Goal: Find specific page/section: Find specific page/section

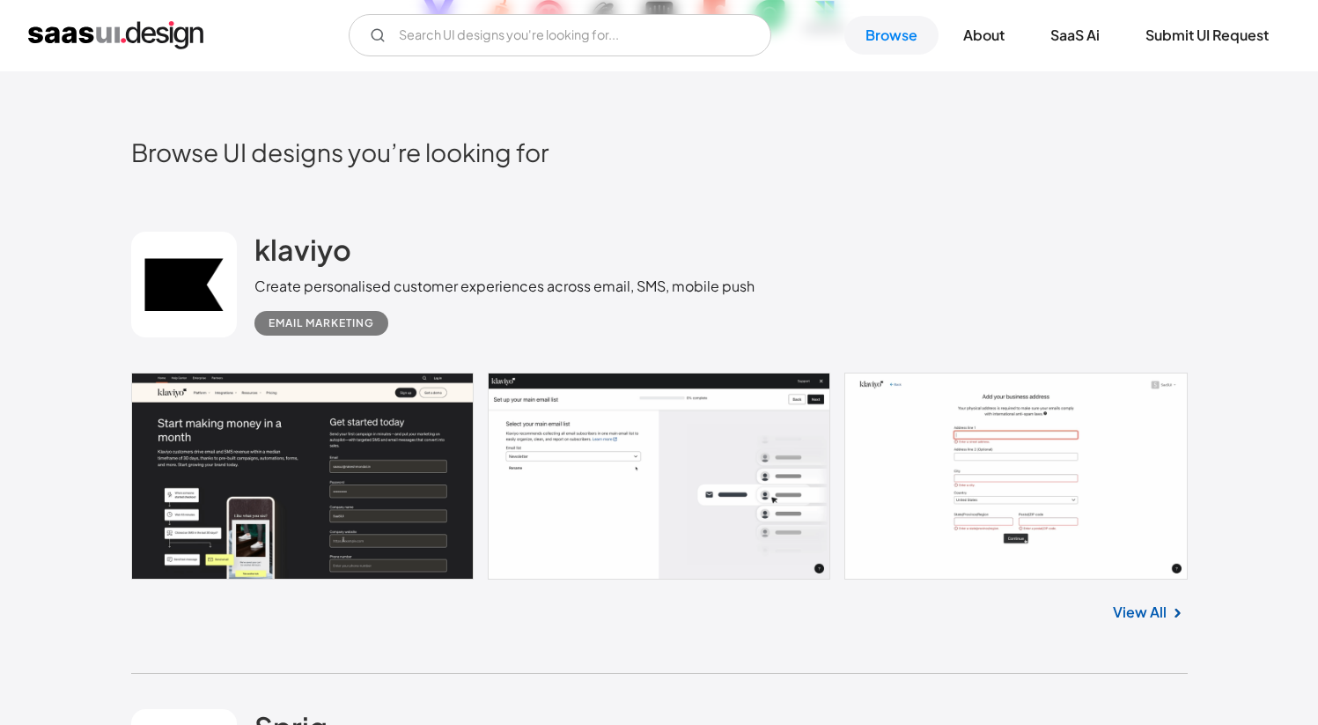
scroll to position [512, 0]
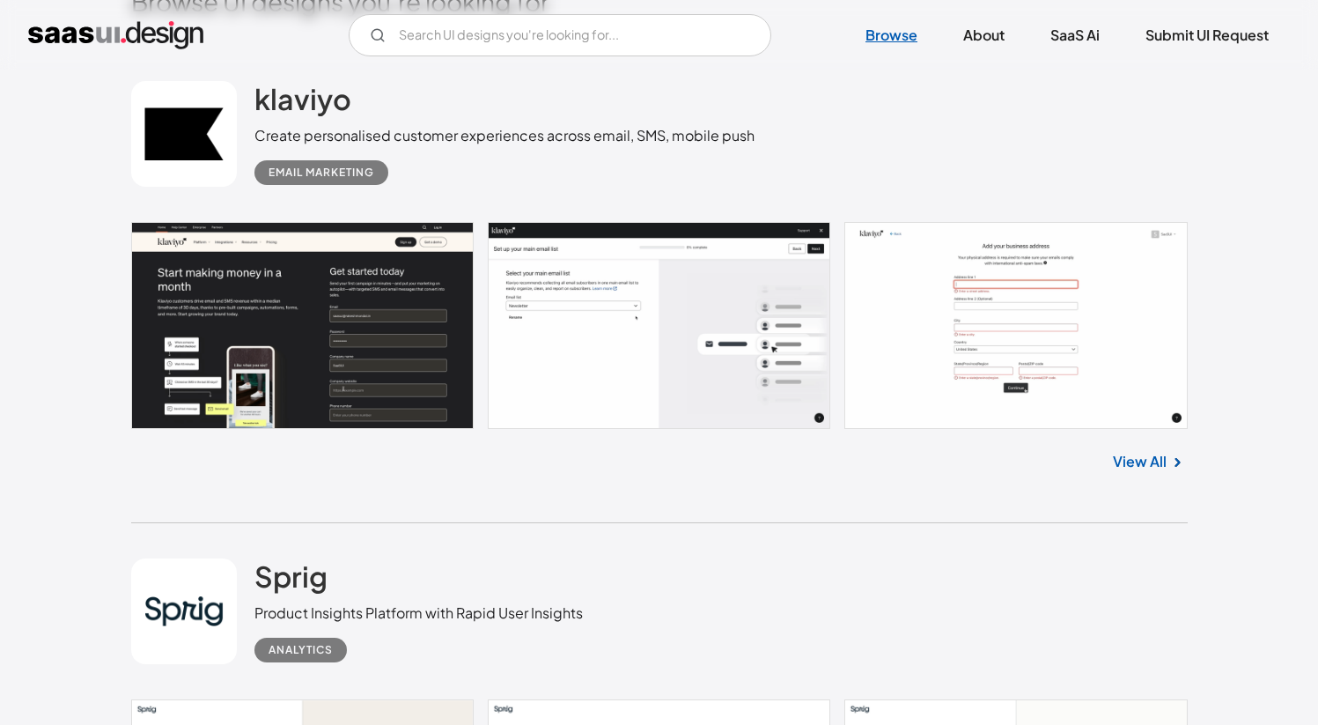
click at [884, 27] on link "Browse" at bounding box center [891, 35] width 94 height 39
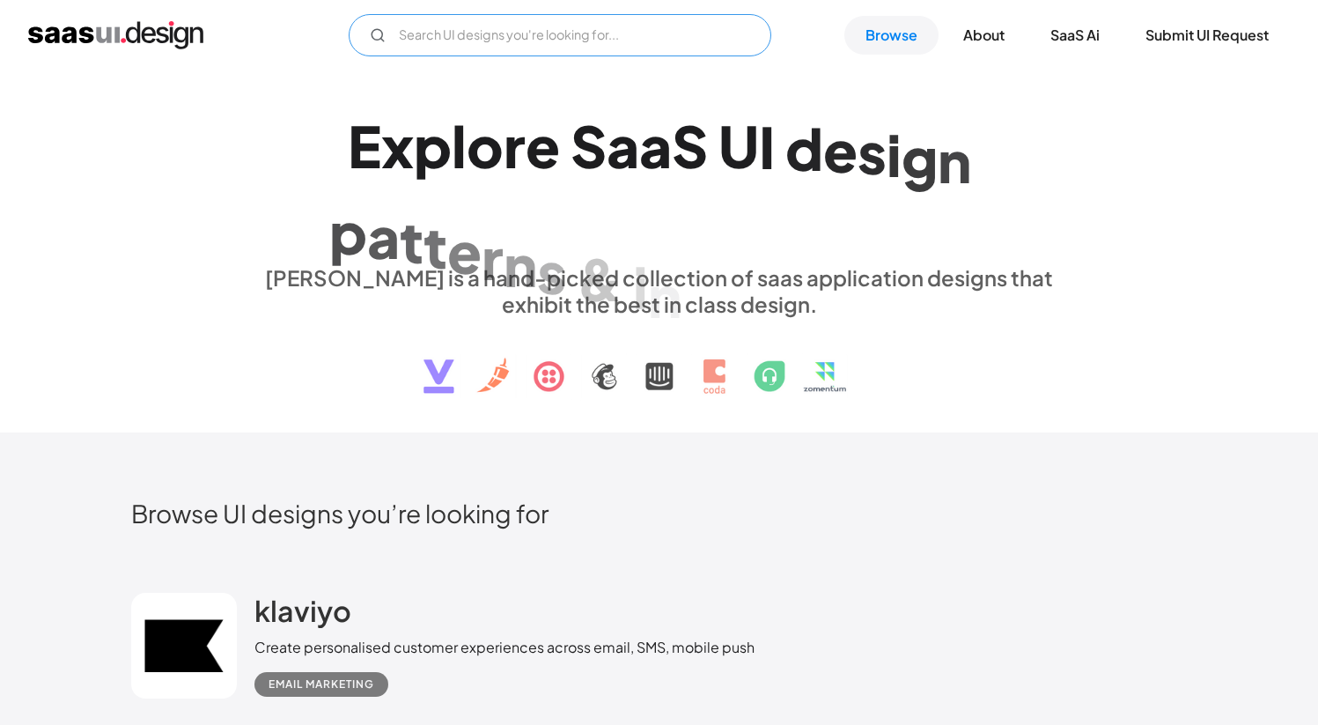
click at [582, 43] on input "Email Form" at bounding box center [560, 35] width 423 height 42
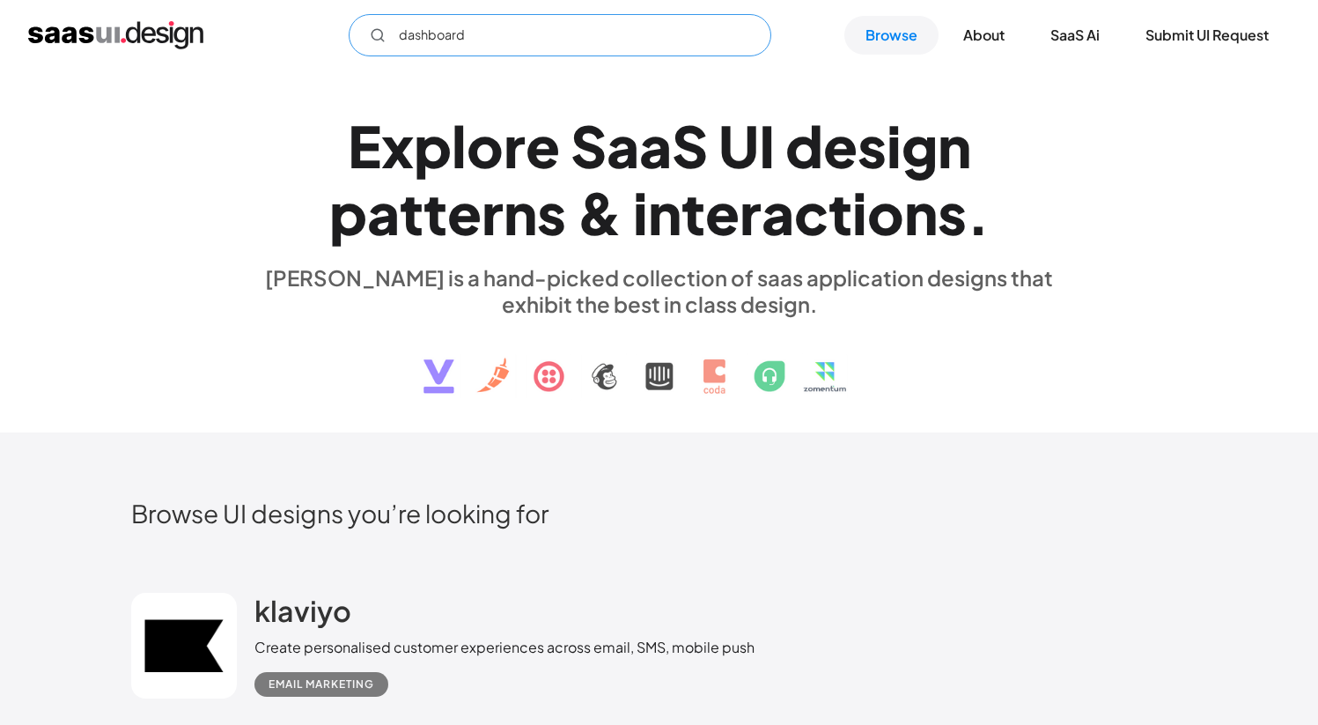
click at [375, 36] on icon "Email Form" at bounding box center [378, 35] width 16 height 16
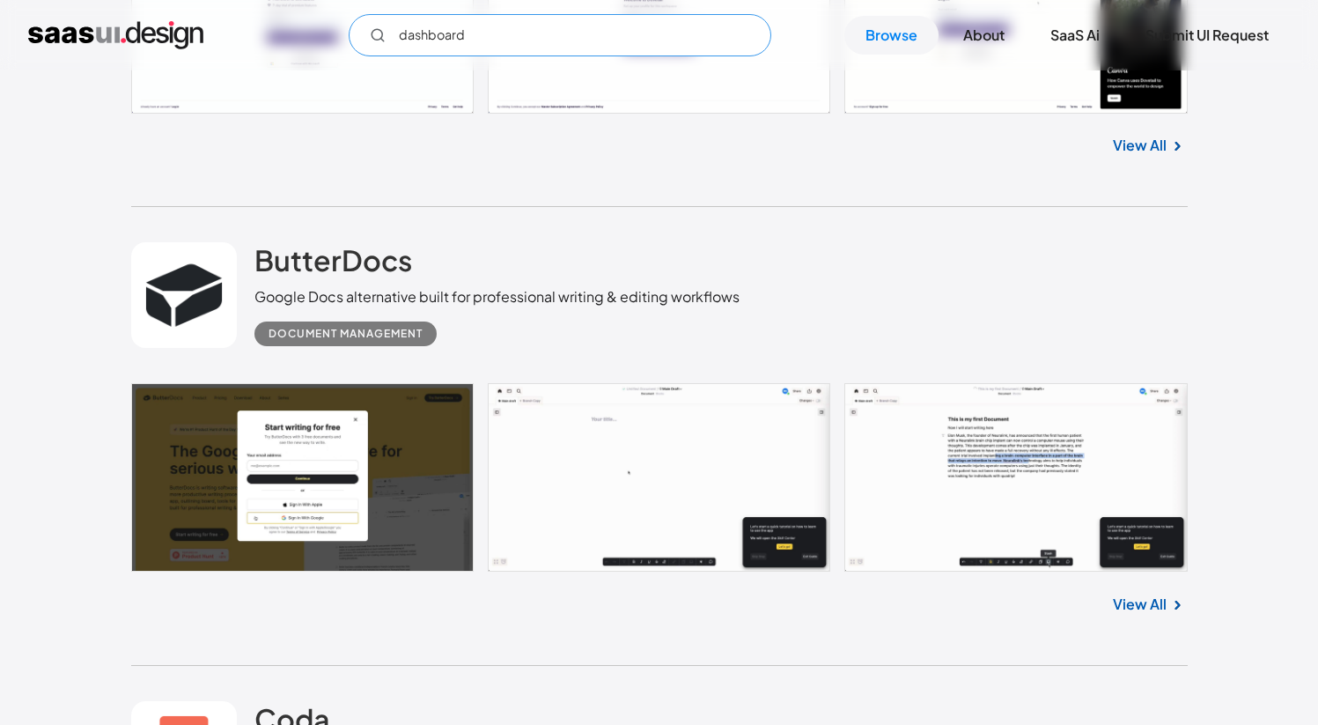
scroll to position [4623, 0]
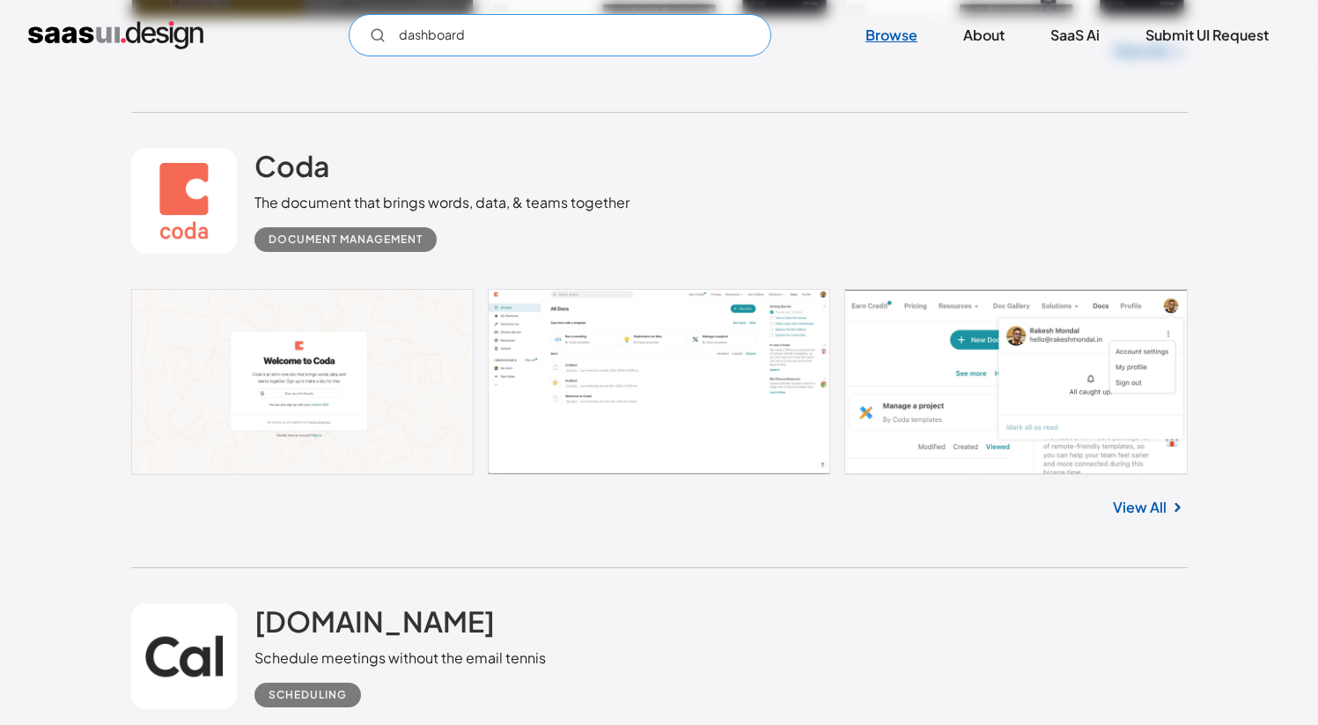
type input "dashboard"
click at [895, 43] on link "Browse" at bounding box center [891, 35] width 94 height 39
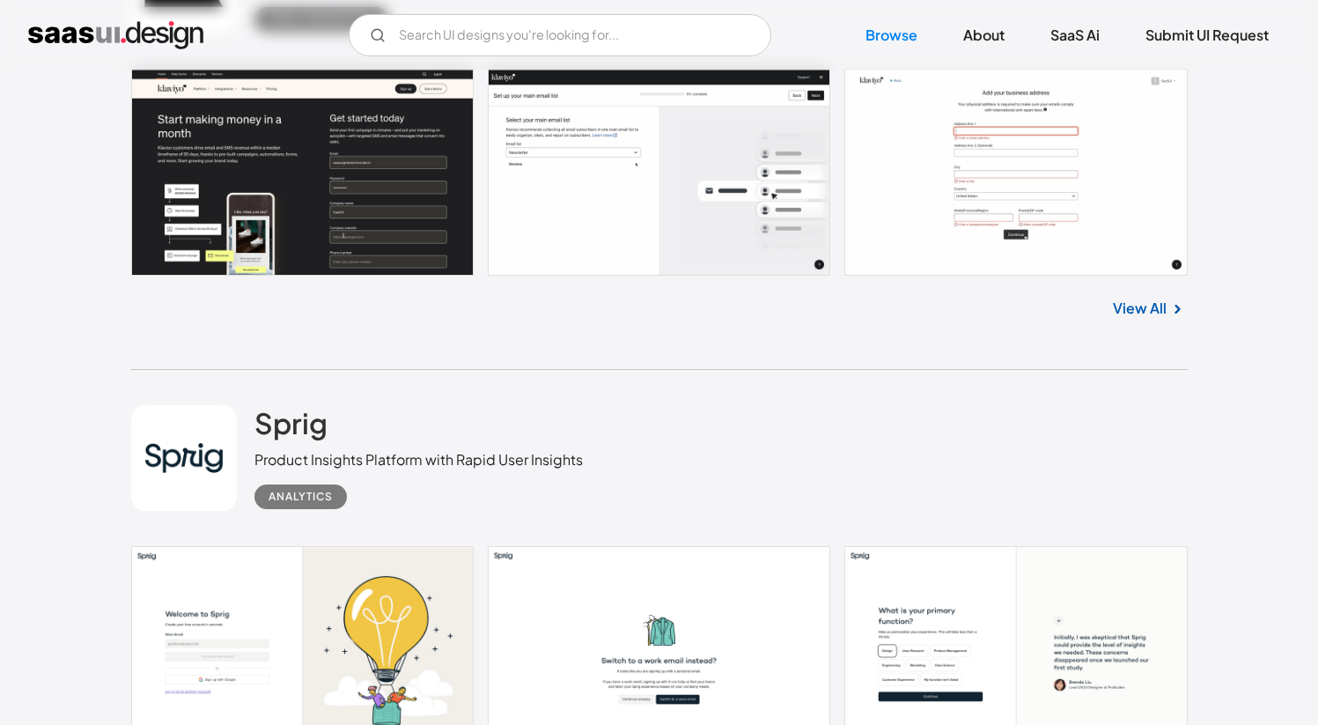
scroll to position [726, 0]
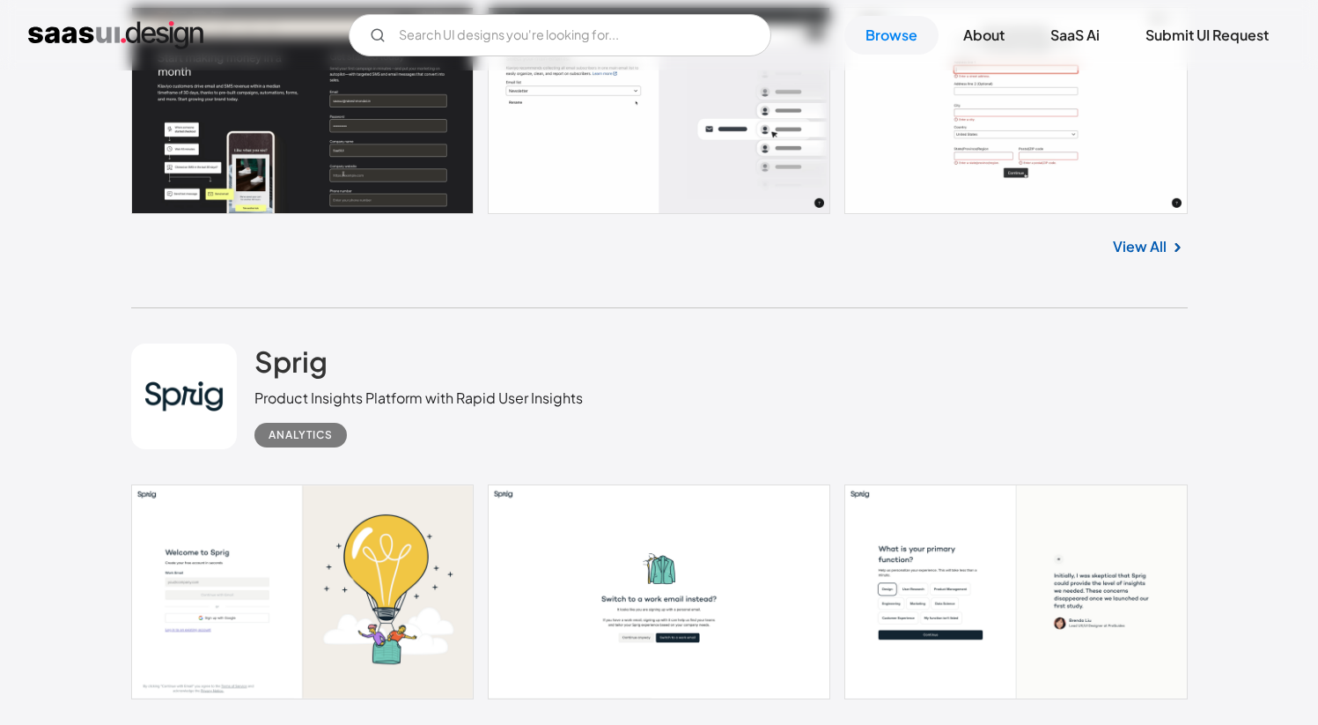
click at [1155, 247] on link "View All" at bounding box center [1140, 246] width 54 height 21
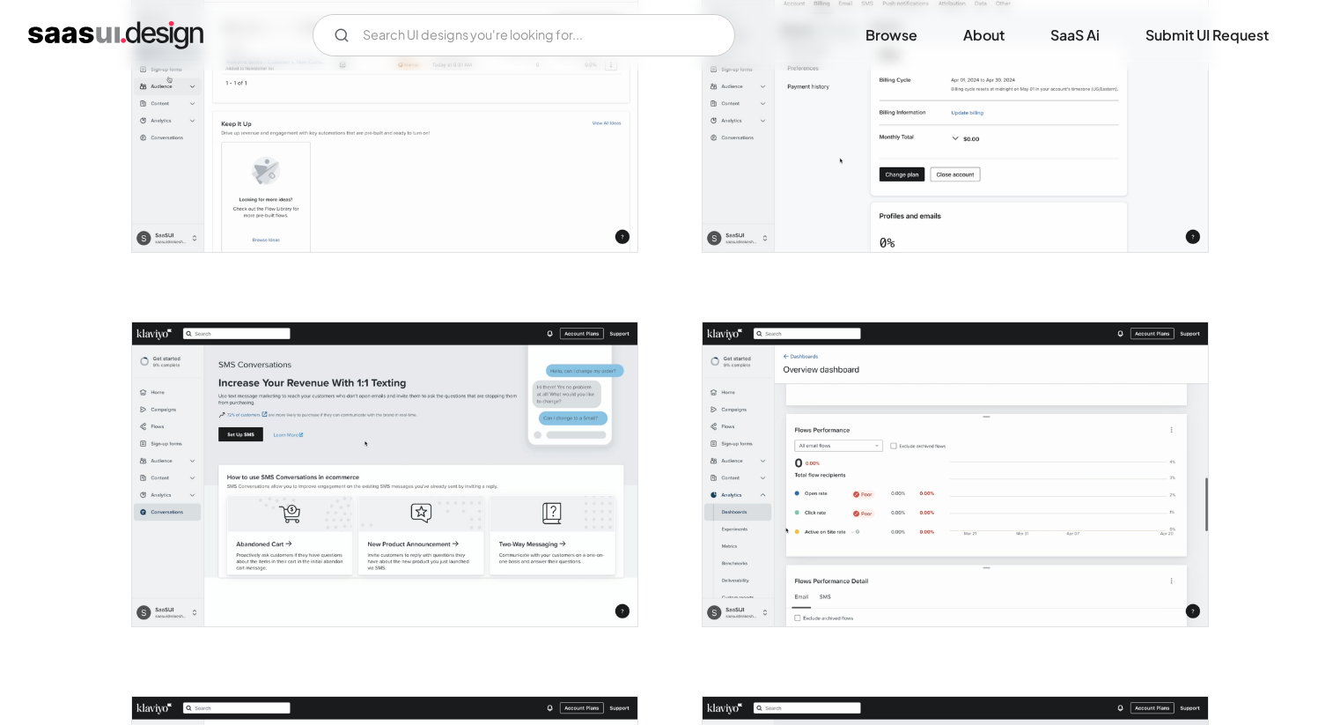
scroll to position [4109, 0]
